Goal: Find specific page/section: Find specific page/section

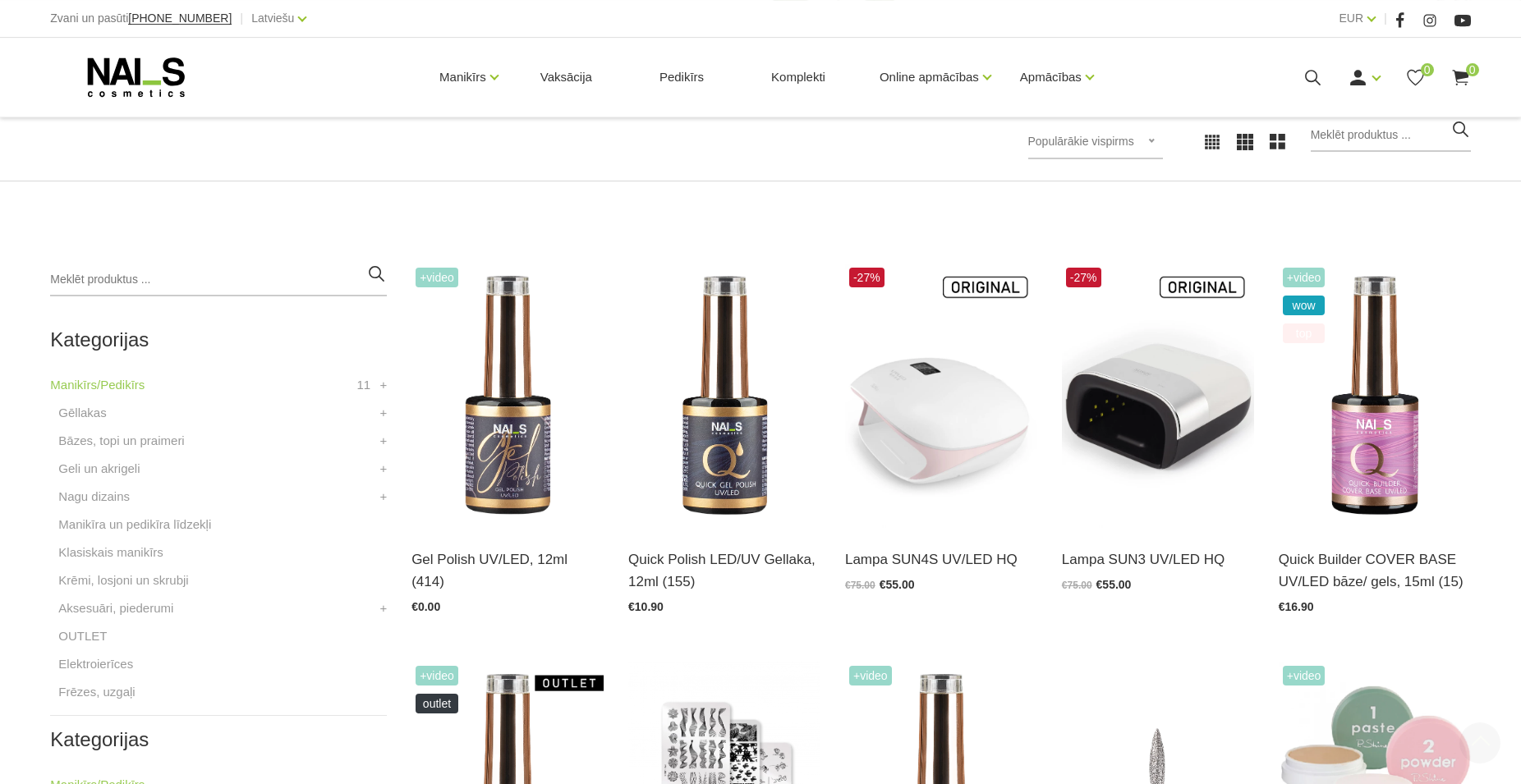
scroll to position [335, 0]
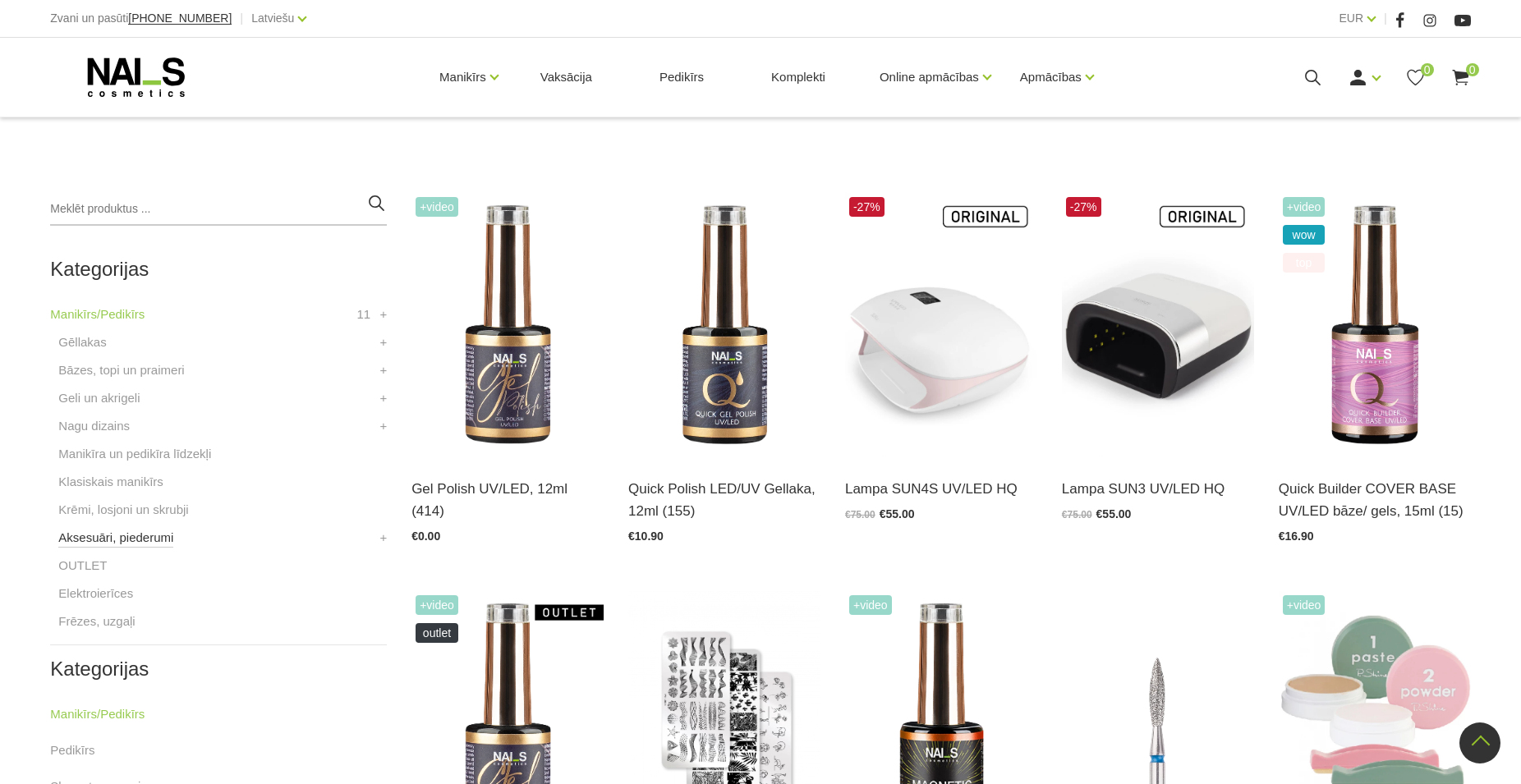
click at [110, 540] on link "Aksesuāri, piederumi" at bounding box center [116, 537] width 115 height 19
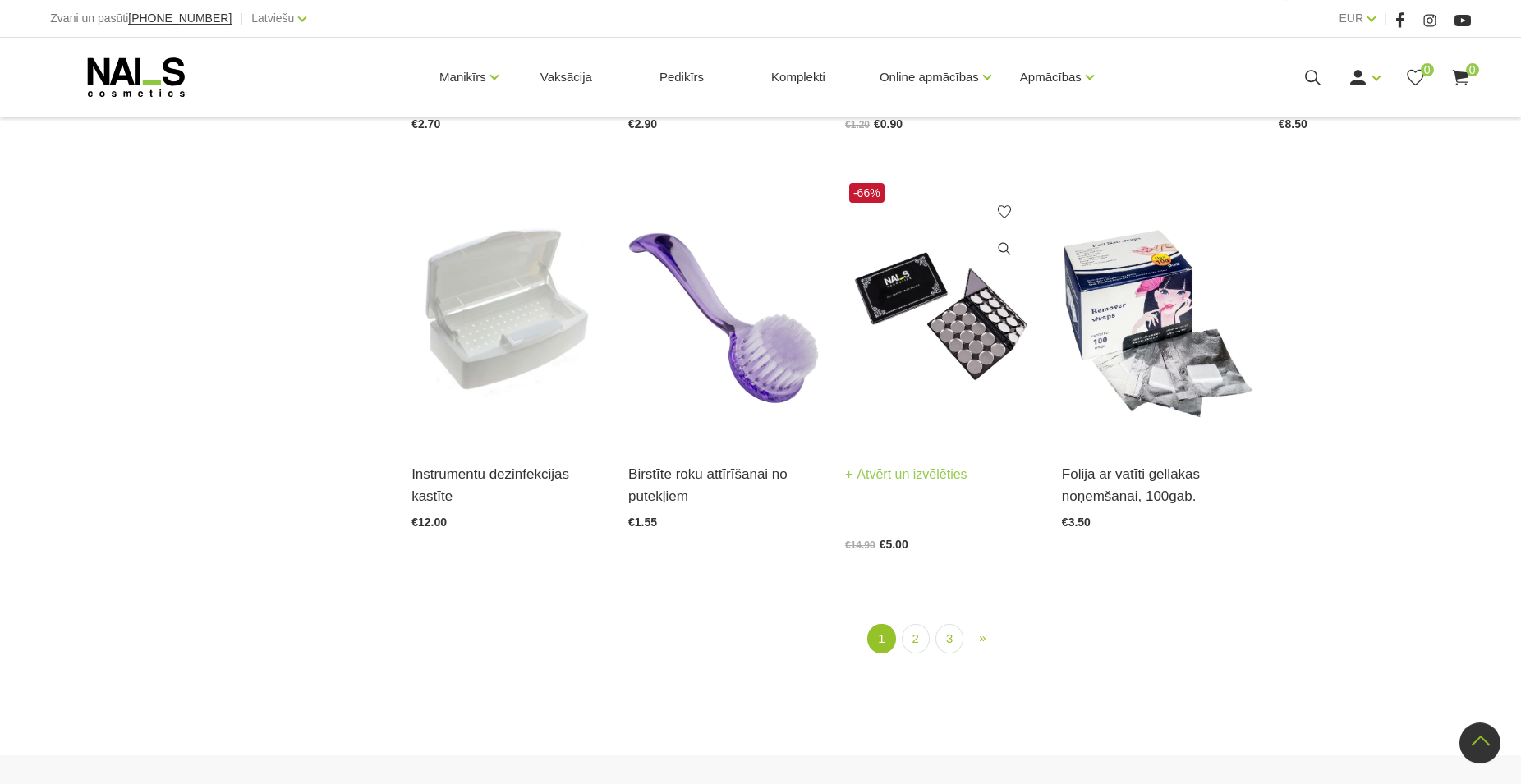
scroll to position [2010, 0]
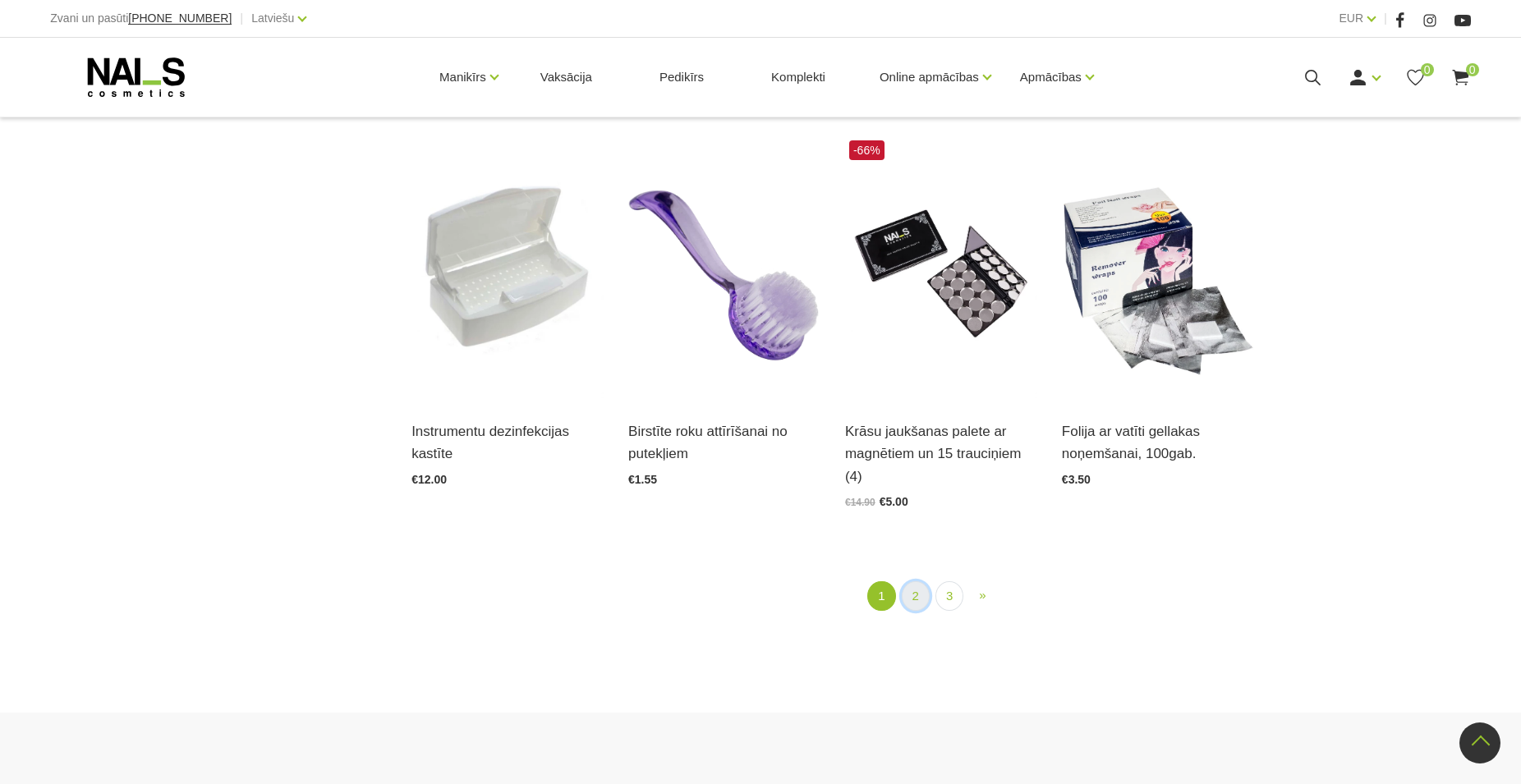
click at [914, 582] on link "2" at bounding box center [915, 596] width 28 height 31
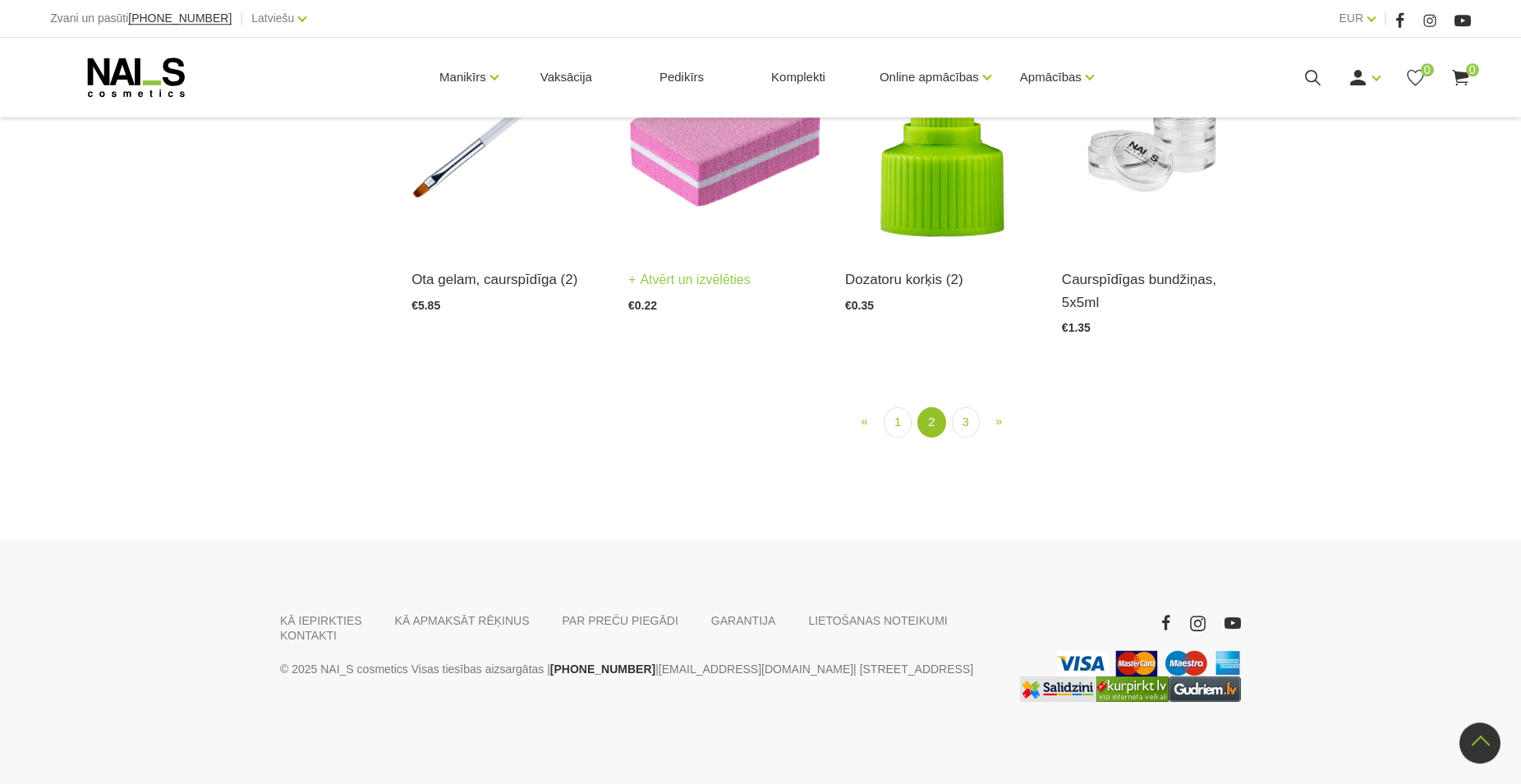
scroll to position [2095, 0]
click at [960, 416] on link "3" at bounding box center [965, 423] width 28 height 31
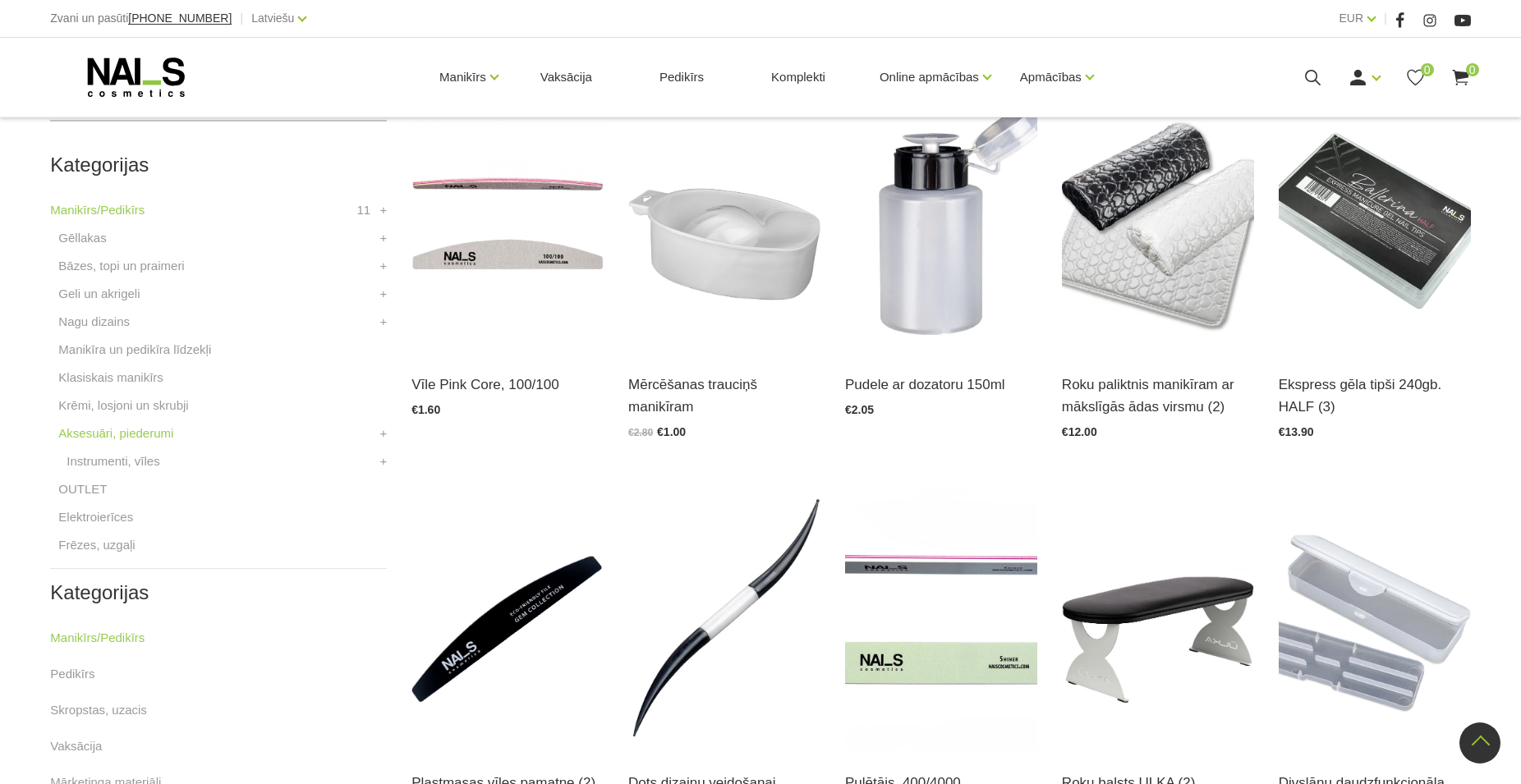
scroll to position [587, 0]
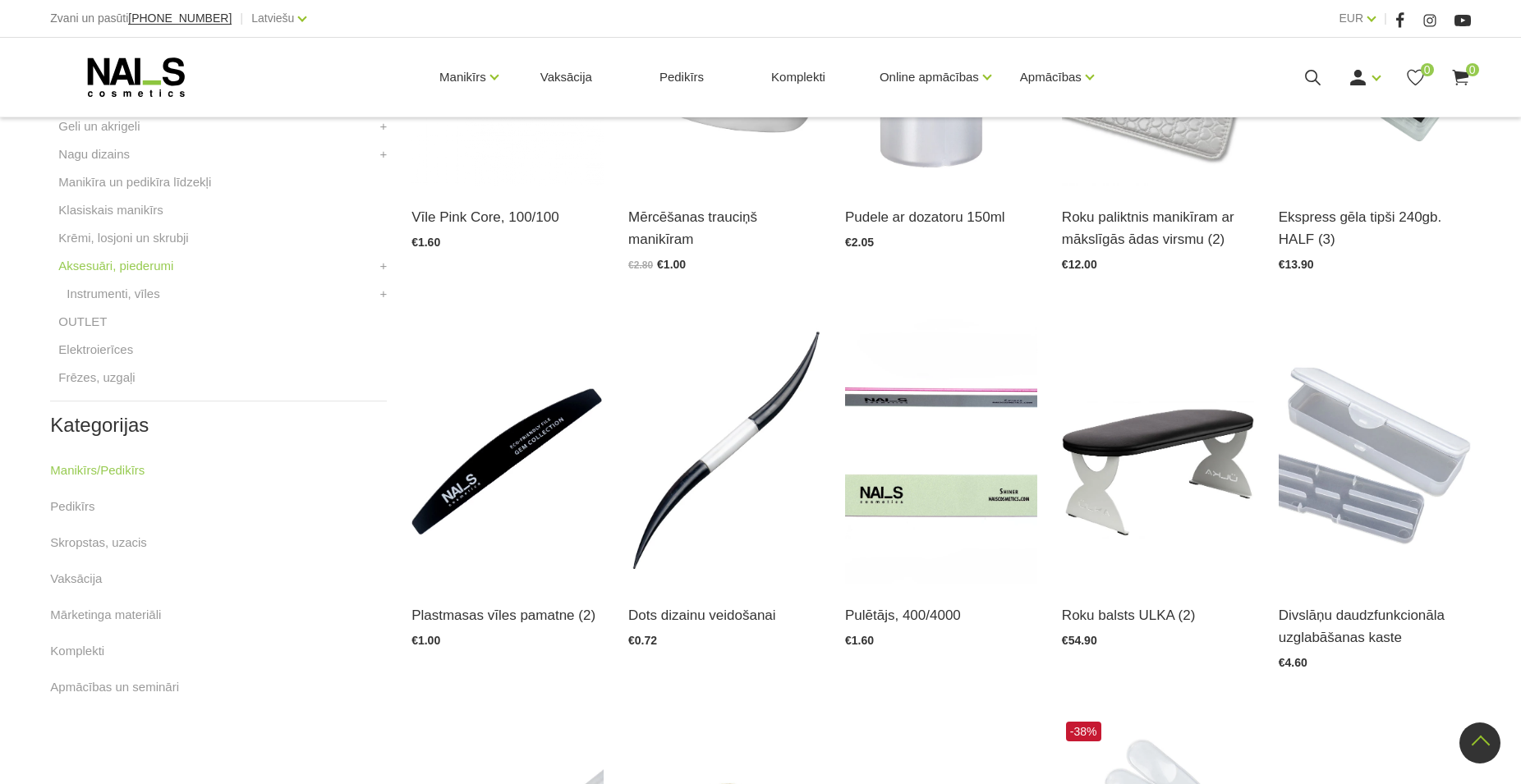
click at [93, 507] on li "Pedikīrs" at bounding box center [218, 514] width 337 height 36
click at [83, 508] on link "Pedikīrs" at bounding box center [72, 506] width 44 height 19
